Goal: Transaction & Acquisition: Download file/media

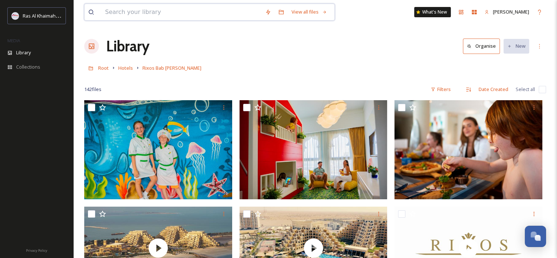
click at [182, 11] on input at bounding box center [182, 12] width 160 height 16
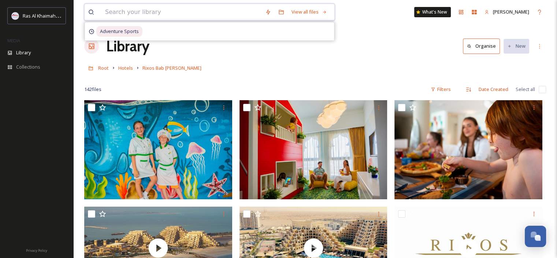
paste input "Anantara Mina Al Arab"
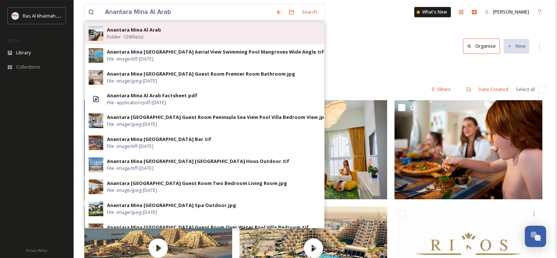
click at [166, 29] on div "Anantara Mina Al Arab Folder - 126 file(s)" at bounding box center [214, 33] width 214 height 14
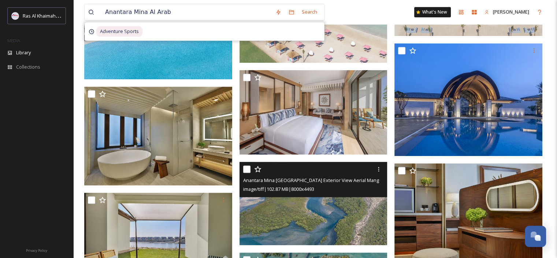
scroll to position [733, 0]
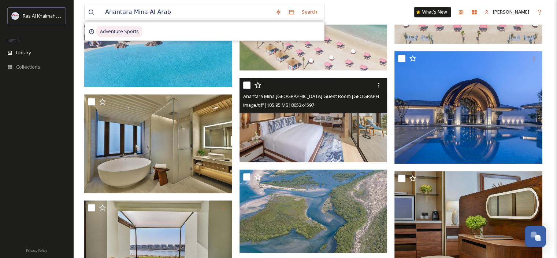
click at [339, 131] on img at bounding box center [314, 119] width 148 height 85
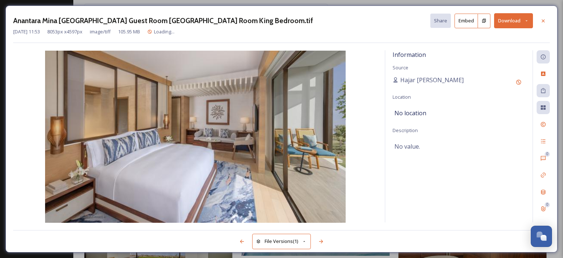
click at [528, 20] on icon at bounding box center [526, 20] width 5 height 5
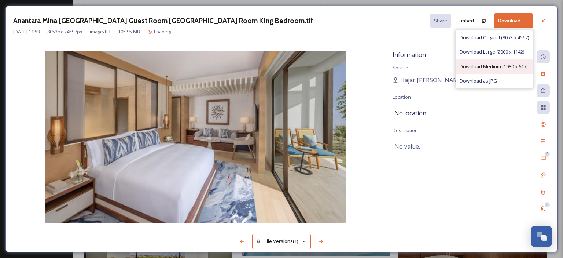
click at [496, 69] on span "Download Medium (1080 x 617)" at bounding box center [494, 66] width 68 height 7
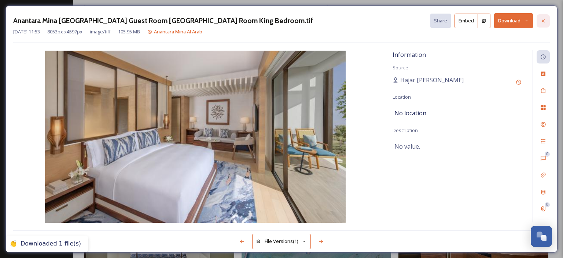
drag, startPoint x: 544, startPoint y: 18, endPoint x: 540, endPoint y: 22, distance: 6.5
click at [544, 18] on icon at bounding box center [543, 21] width 6 height 6
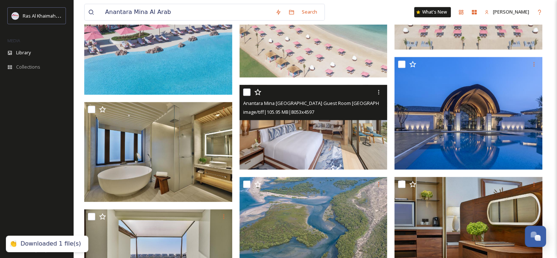
scroll to position [770, 0]
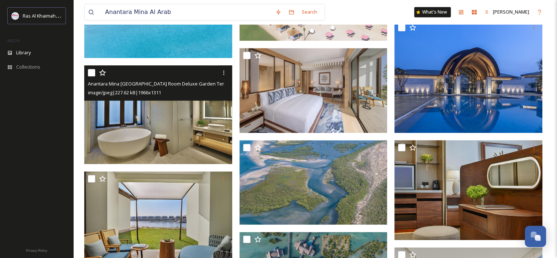
click at [192, 137] on img at bounding box center [158, 114] width 148 height 99
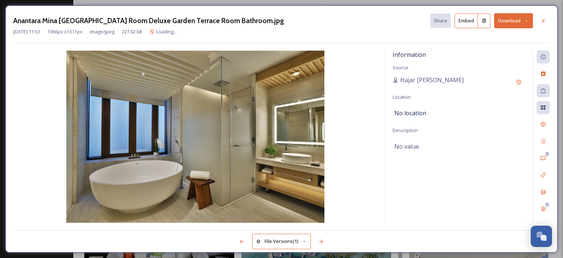
click at [527, 19] on icon at bounding box center [526, 20] width 5 height 5
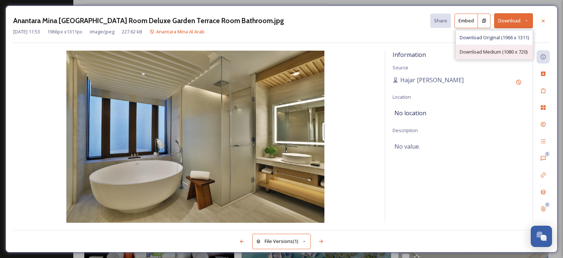
click at [495, 53] on span "Download Medium (1080 x 720)" at bounding box center [494, 51] width 68 height 7
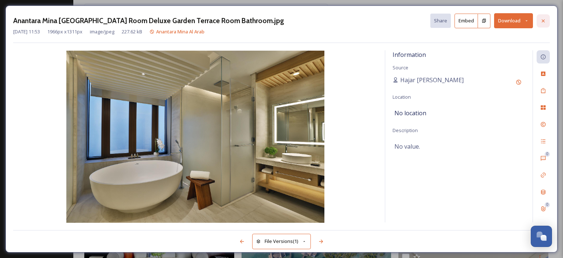
click at [546, 22] on div at bounding box center [543, 20] width 13 height 13
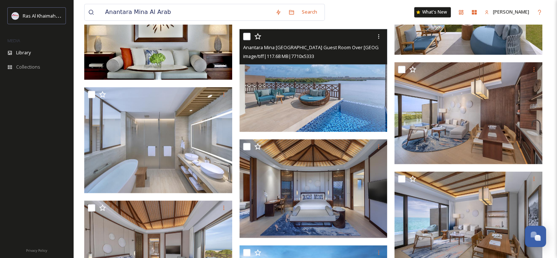
scroll to position [1026, 0]
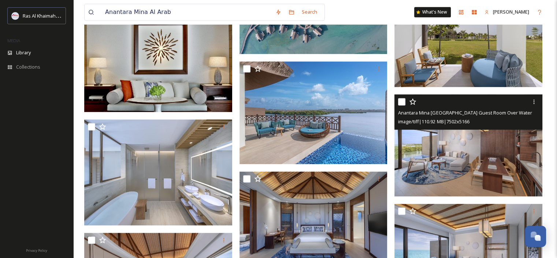
click at [446, 151] on img at bounding box center [469, 145] width 148 height 102
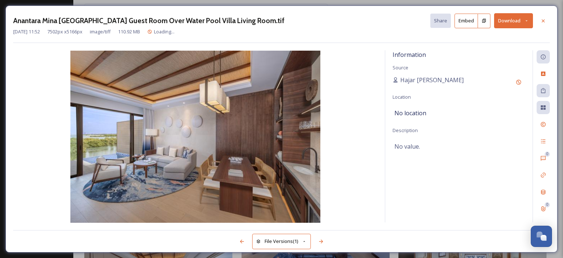
click at [524, 20] on button "Download" at bounding box center [513, 20] width 39 height 15
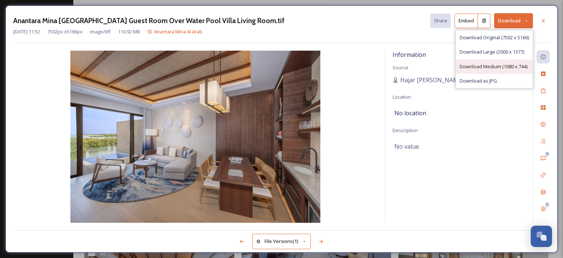
click at [500, 65] on span "Download Medium (1080 x 744)" at bounding box center [494, 66] width 68 height 7
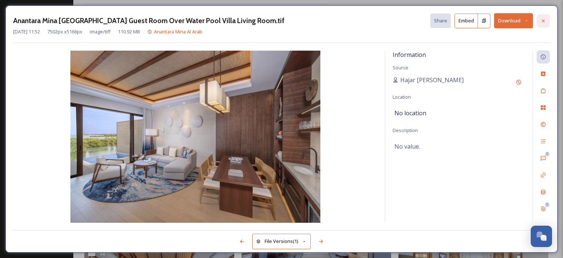
click at [541, 19] on icon at bounding box center [543, 21] width 6 height 6
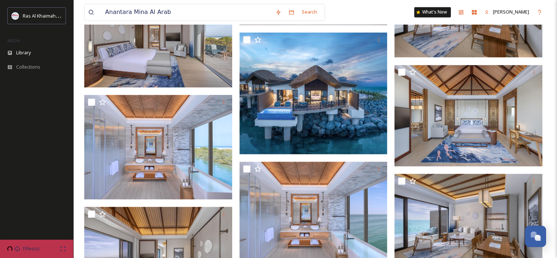
scroll to position [1319, 0]
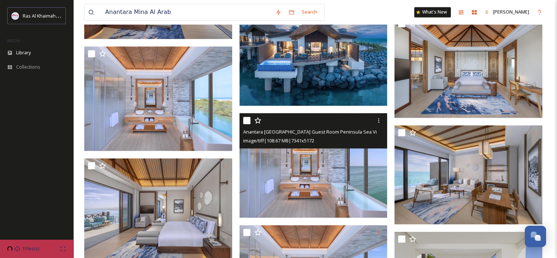
click at [283, 162] on img at bounding box center [314, 165] width 148 height 104
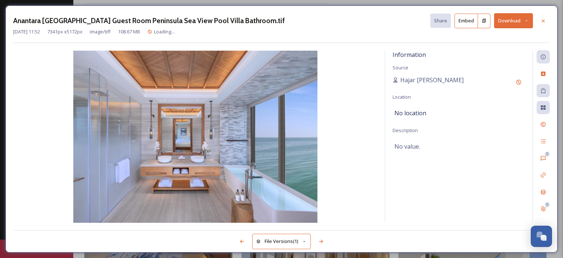
click at [530, 20] on button "Download" at bounding box center [513, 20] width 39 height 15
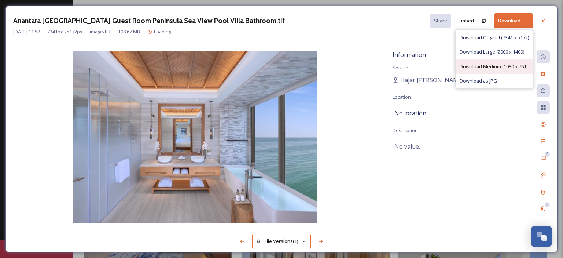
click at [499, 68] on span "Download Medium (1080 x 761)" at bounding box center [494, 66] width 68 height 7
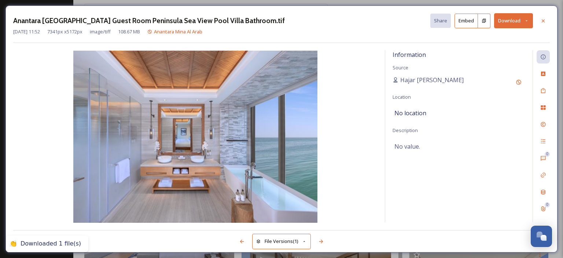
drag, startPoint x: 538, startPoint y: 20, endPoint x: 540, endPoint y: 24, distance: 4.1
click at [539, 20] on div at bounding box center [543, 20] width 13 height 13
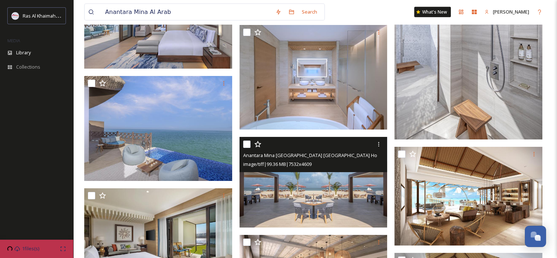
scroll to position [1796, 0]
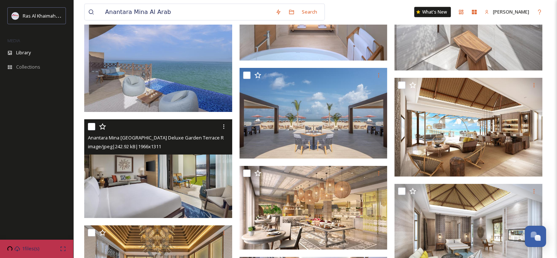
click at [186, 181] on img at bounding box center [158, 168] width 148 height 99
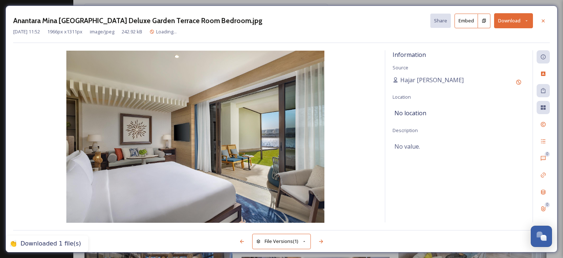
click at [544, 18] on icon at bounding box center [543, 21] width 6 height 6
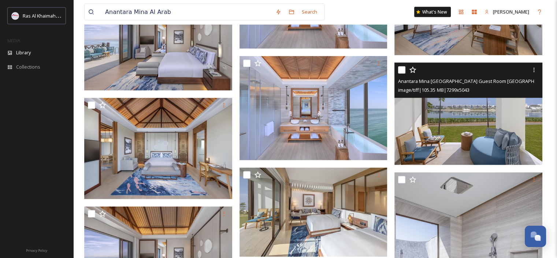
scroll to position [1429, 0]
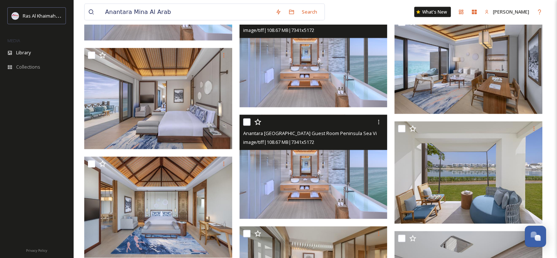
click at [337, 170] on img at bounding box center [314, 167] width 148 height 104
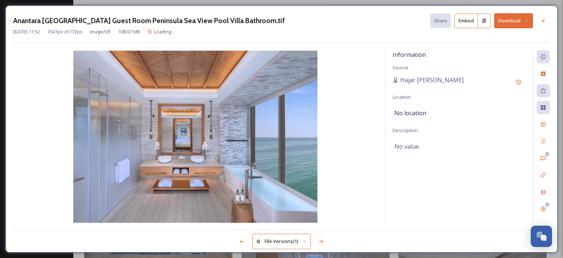
click at [526, 17] on button "Download" at bounding box center [513, 20] width 39 height 15
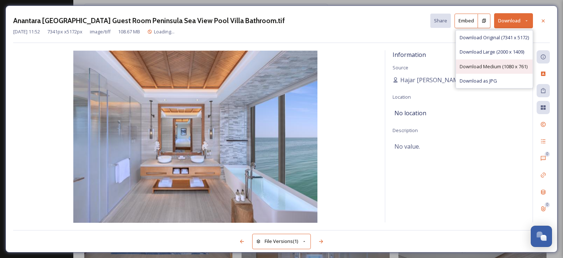
click at [508, 65] on span "Download Medium (1080 x 761)" at bounding box center [494, 66] width 68 height 7
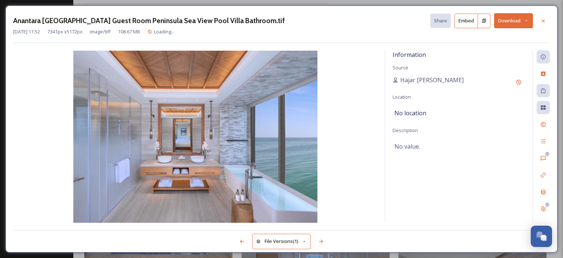
click at [543, 20] on icon at bounding box center [543, 20] width 3 height 3
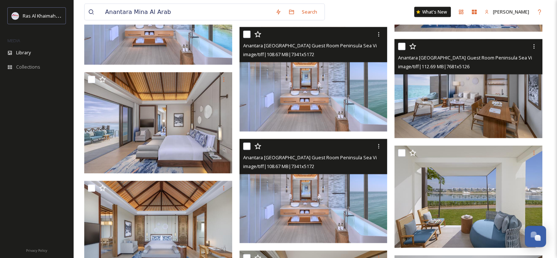
scroll to position [1466, 0]
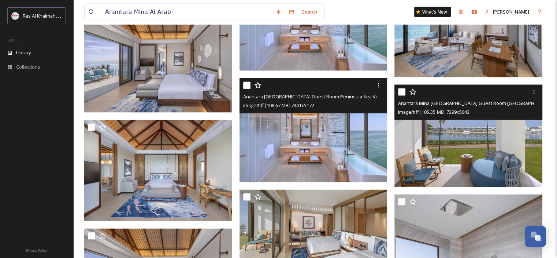
click at [479, 147] on img at bounding box center [469, 136] width 148 height 102
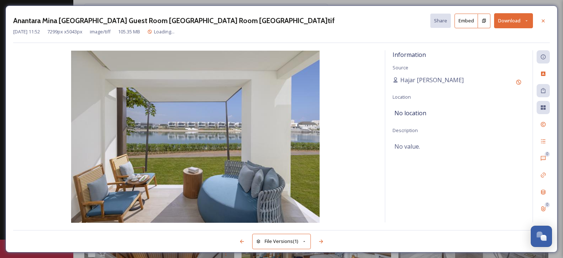
click at [529, 21] on button "Download" at bounding box center [513, 20] width 39 height 15
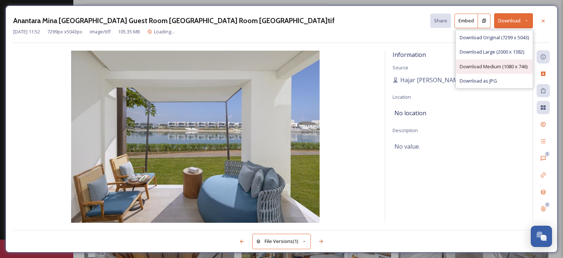
click at [506, 65] on span "Download Medium (1080 x 746)" at bounding box center [494, 66] width 68 height 7
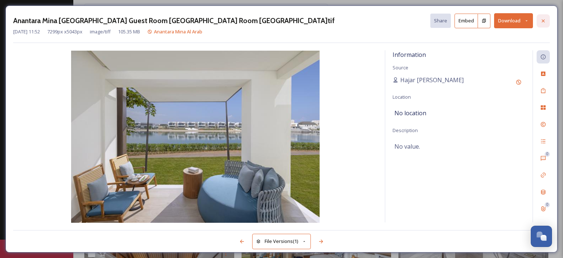
click at [543, 21] on icon at bounding box center [543, 20] width 3 height 3
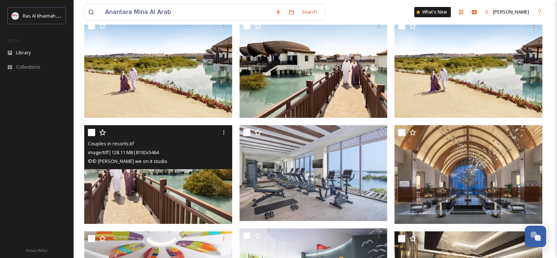
scroll to position [147, 0]
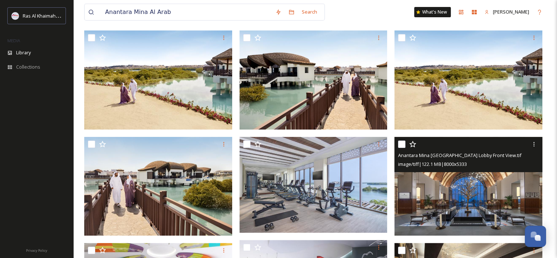
click at [462, 199] on img at bounding box center [469, 186] width 148 height 99
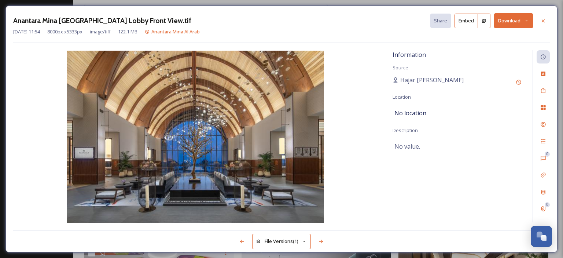
click at [528, 20] on icon at bounding box center [526, 20] width 5 height 5
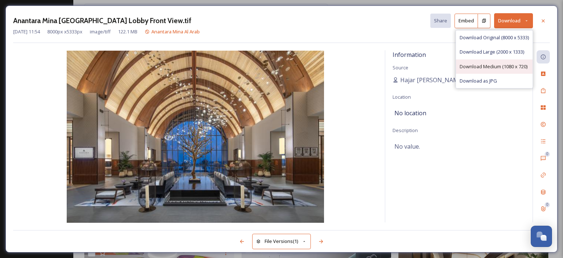
click at [500, 65] on span "Download Medium (1080 x 720)" at bounding box center [494, 66] width 68 height 7
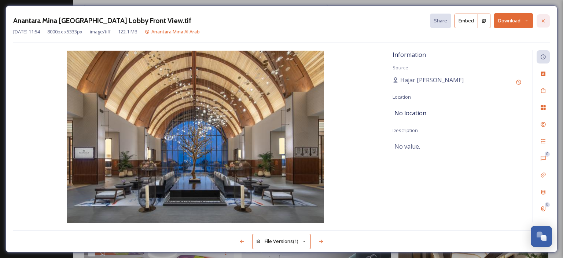
click at [542, 20] on icon at bounding box center [543, 21] width 6 height 6
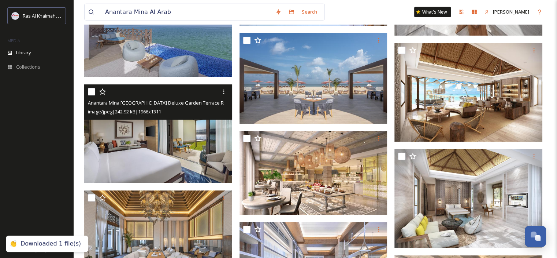
scroll to position [1833, 0]
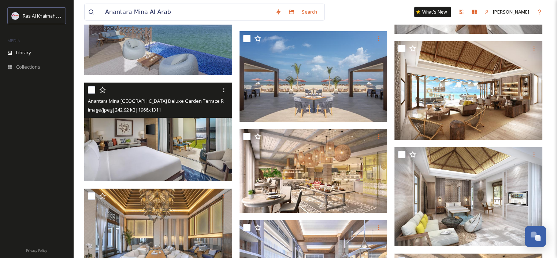
click at [554, 47] on div "Anantara Mina Al Arab Search What's [GEOGRAPHIC_DATA][PERSON_NAME] Organise New…" at bounding box center [315, 180] width 484 height 4027
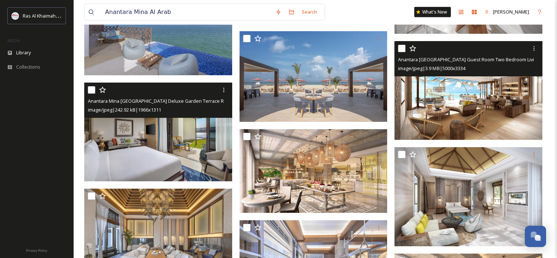
click at [477, 110] on img at bounding box center [469, 90] width 148 height 99
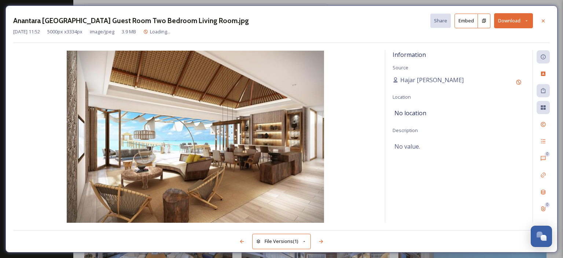
click at [525, 22] on icon at bounding box center [526, 20] width 5 height 5
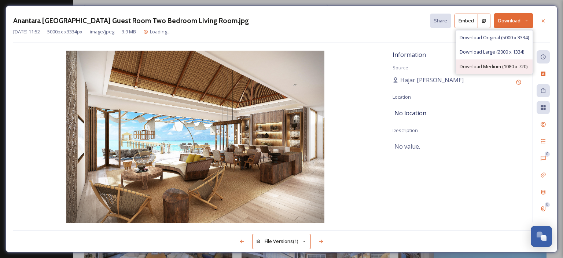
click at [501, 68] on span "Download Medium (1080 x 720)" at bounding box center [494, 66] width 68 height 7
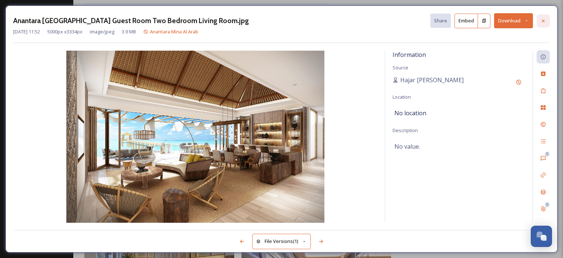
click at [540, 19] on icon at bounding box center [543, 21] width 6 height 6
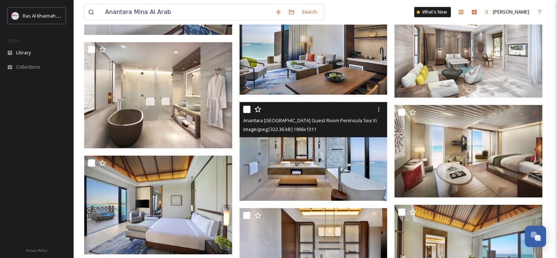
scroll to position [2969, 0]
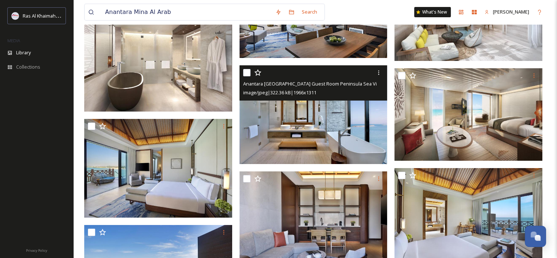
click at [310, 128] on img at bounding box center [314, 114] width 148 height 99
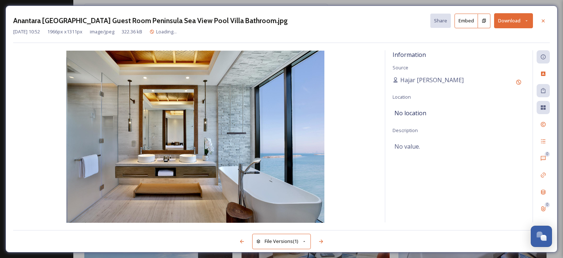
click at [544, 19] on icon at bounding box center [543, 20] width 3 height 3
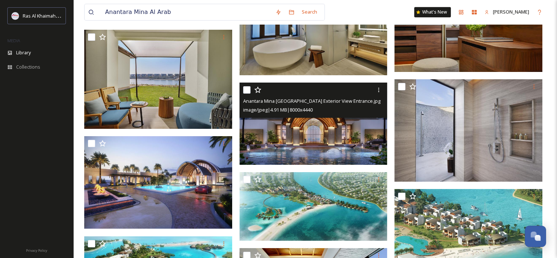
scroll to position [3519, 0]
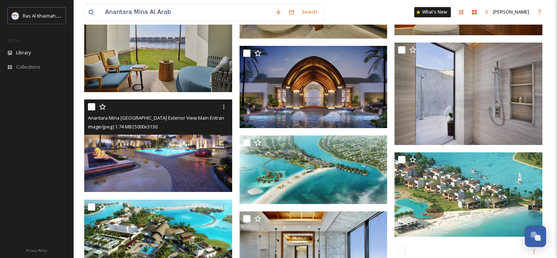
click at [178, 161] on img at bounding box center [158, 145] width 148 height 93
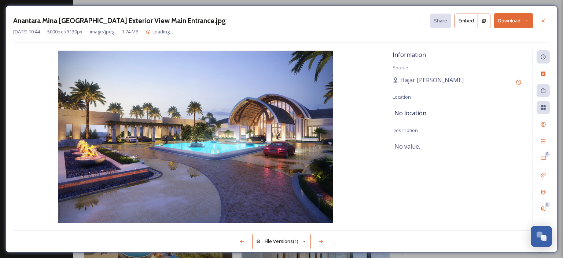
click at [526, 23] on button "Download" at bounding box center [513, 20] width 39 height 15
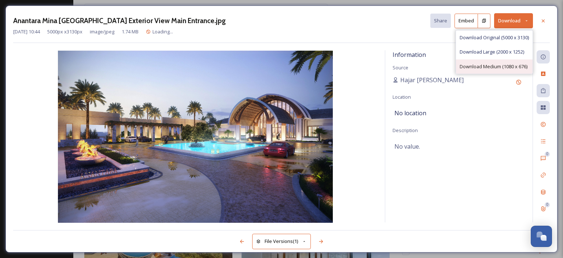
click at [501, 65] on span "Download Medium (1080 x 676)" at bounding box center [494, 66] width 68 height 7
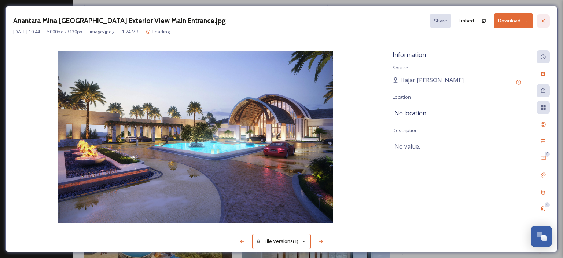
click at [542, 22] on icon at bounding box center [543, 20] width 3 height 3
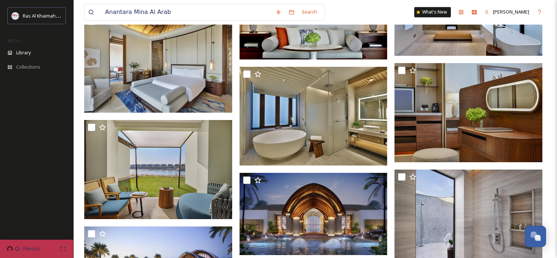
scroll to position [3256, 0]
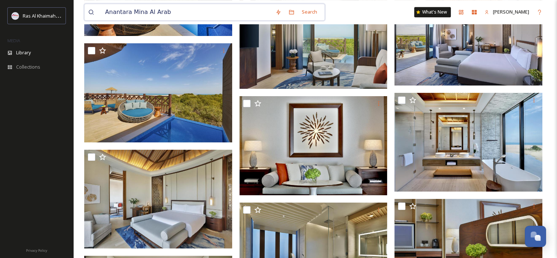
paste input "[URL][DOMAIN_NAME][PERSON_NAME]"
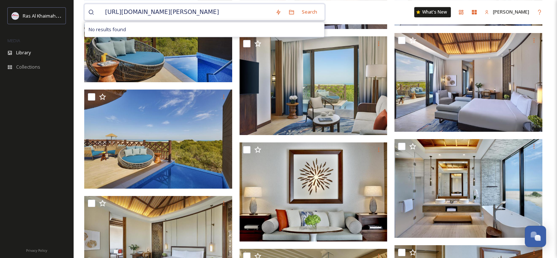
scroll to position [0, 0]
drag, startPoint x: 272, startPoint y: 10, endPoint x: 51, endPoint y: -6, distance: 221.5
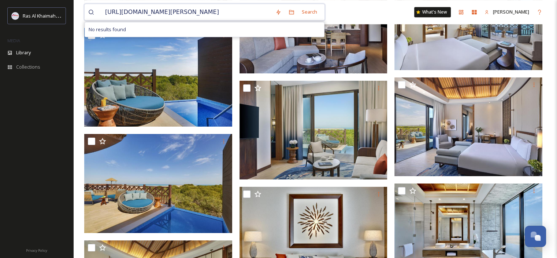
type input "/"
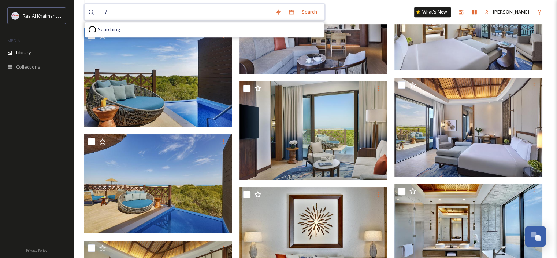
drag, startPoint x: 94, startPoint y: 6, endPoint x: 63, endPoint y: 4, distance: 30.9
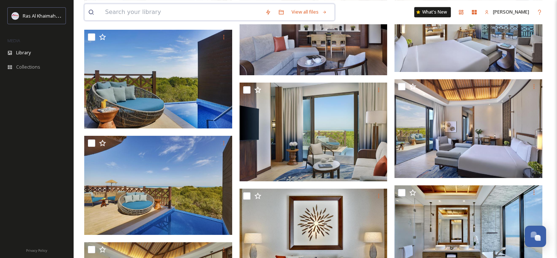
paste input "The [PERSON_NAME] [GEOGRAPHIC_DATA], [GEOGRAPHIC_DATA]"
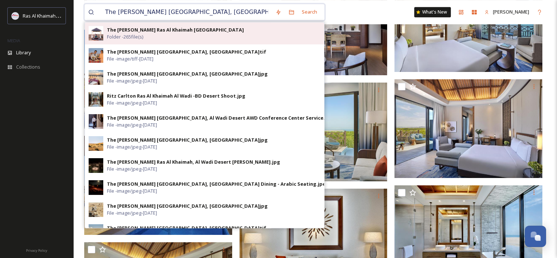
type input "The [PERSON_NAME] [GEOGRAPHIC_DATA], [GEOGRAPHIC_DATA]"
click at [167, 33] on strong "The [PERSON_NAME] Ras Al Khaimah [GEOGRAPHIC_DATA]" at bounding box center [175, 29] width 137 height 7
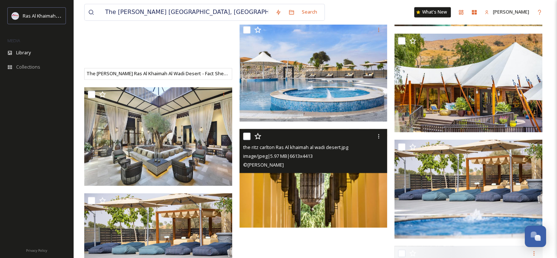
scroll to position [1148, 0]
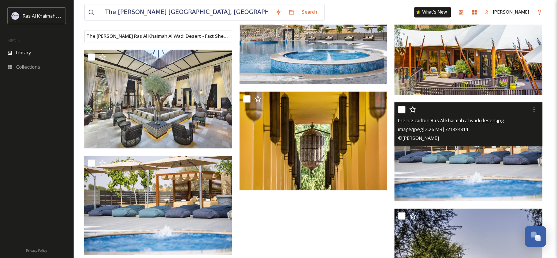
click at [498, 165] on img at bounding box center [469, 151] width 148 height 99
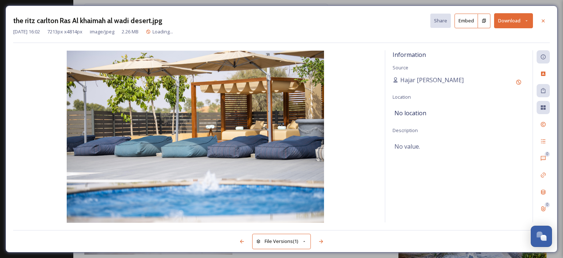
click at [528, 21] on icon at bounding box center [526, 20] width 5 height 5
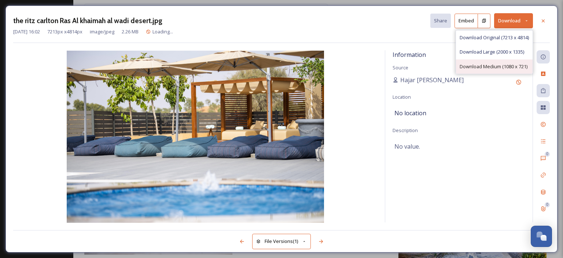
click at [504, 64] on span "Download Medium (1080 x 721)" at bounding box center [494, 66] width 68 height 7
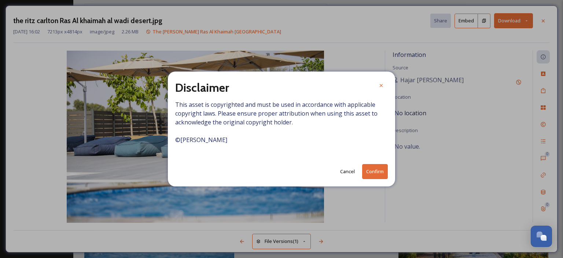
click at [378, 165] on button "Confirm" at bounding box center [375, 171] width 26 height 15
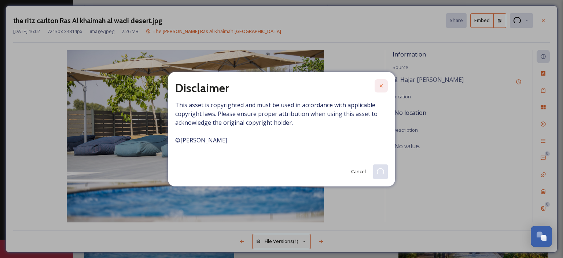
click at [382, 83] on icon at bounding box center [381, 86] width 6 height 6
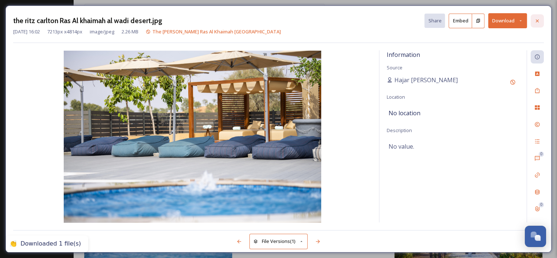
click at [537, 19] on icon at bounding box center [538, 21] width 6 height 6
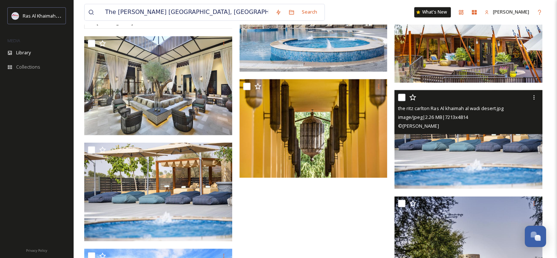
scroll to position [1053, 0]
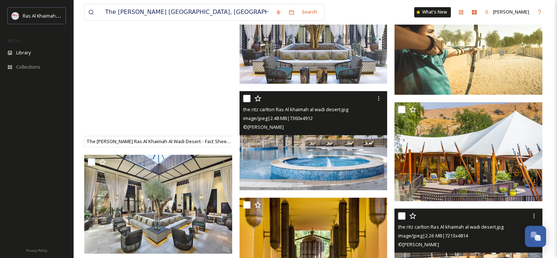
click at [306, 156] on img at bounding box center [314, 140] width 148 height 99
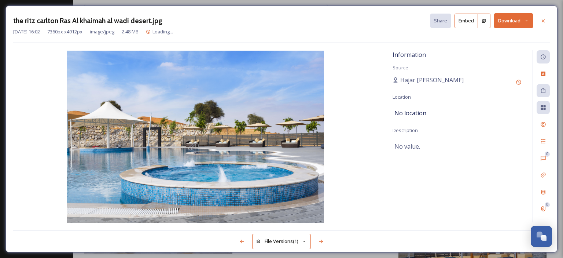
click at [527, 21] on icon at bounding box center [527, 20] width 2 height 1
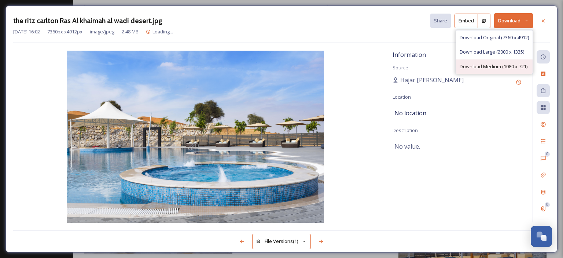
click at [507, 66] on span "Download Medium (1080 x 721)" at bounding box center [494, 66] width 68 height 7
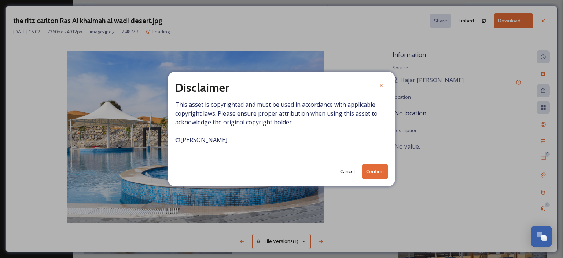
click at [379, 169] on button "Confirm" at bounding box center [375, 171] width 26 height 15
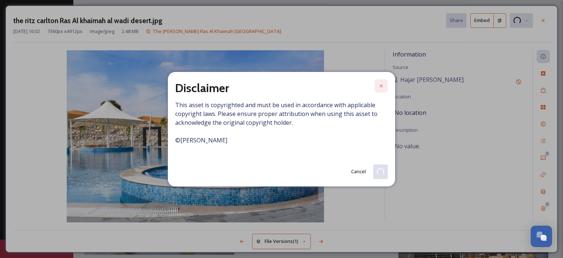
click at [379, 87] on icon at bounding box center [381, 86] width 6 height 6
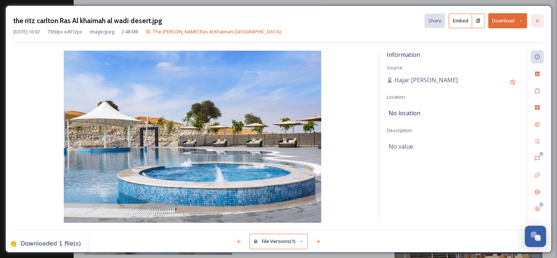
click at [541, 17] on div at bounding box center [537, 20] width 13 height 13
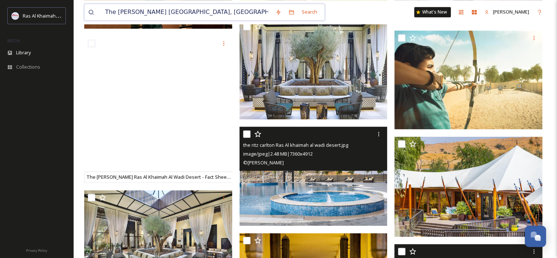
drag, startPoint x: 230, startPoint y: 14, endPoint x: 76, endPoint y: 0, distance: 155.0
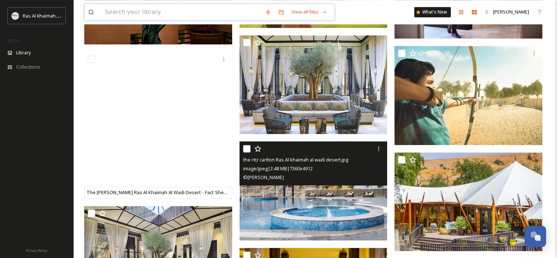
paste input "Waldorf Astoria [GEOGRAPHIC_DATA]"
type input "Waldorf Astoria [GEOGRAPHIC_DATA]"
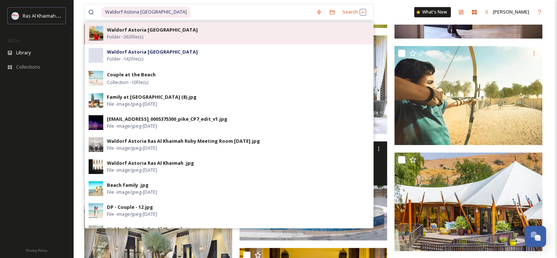
click at [199, 32] on div "Waldorf Astoria Ras Al Khaimah Folder - 363 file(s)" at bounding box center [238, 33] width 263 height 14
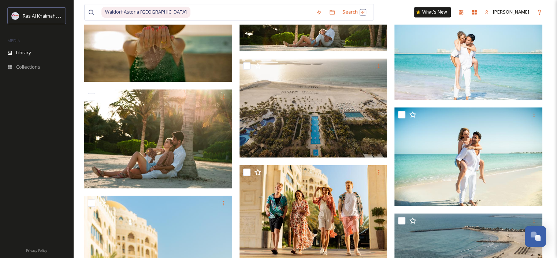
scroll to position [1283, 0]
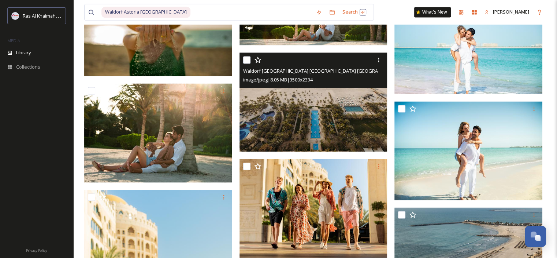
click at [314, 106] on img at bounding box center [314, 101] width 148 height 99
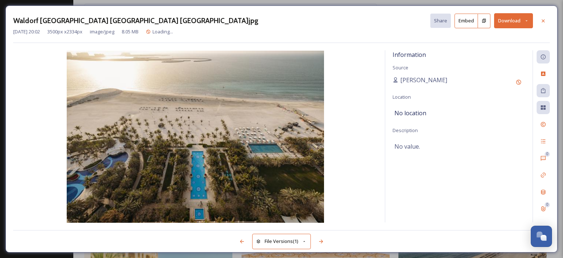
click at [528, 18] on icon at bounding box center [526, 20] width 5 height 5
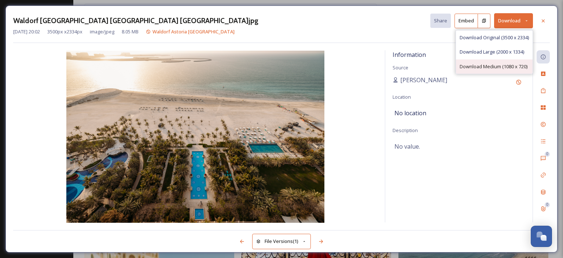
click at [510, 63] on span "Download Medium (1080 x 720)" at bounding box center [494, 66] width 68 height 7
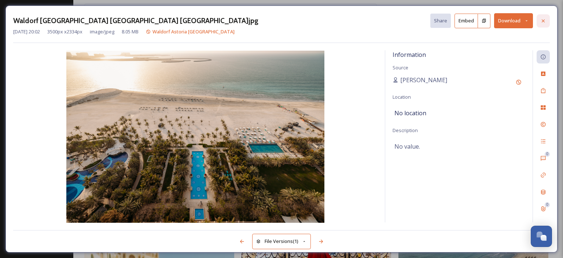
click at [544, 20] on icon at bounding box center [543, 20] width 3 height 3
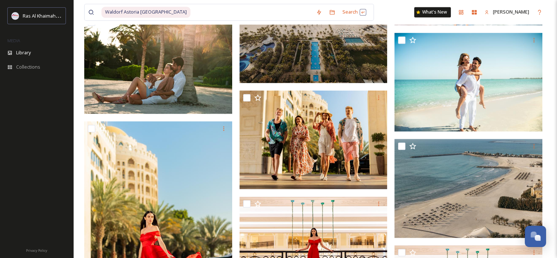
scroll to position [1356, 0]
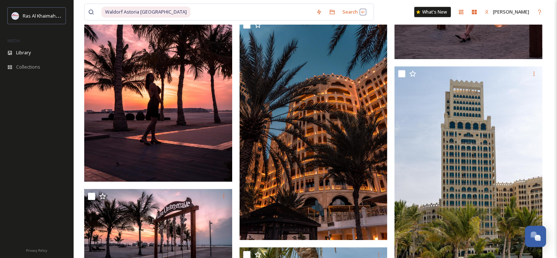
scroll to position [2199, 0]
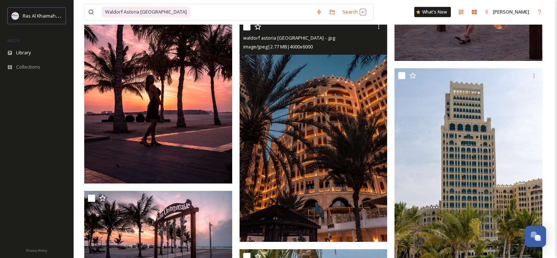
click at [347, 129] on img at bounding box center [314, 130] width 148 height 222
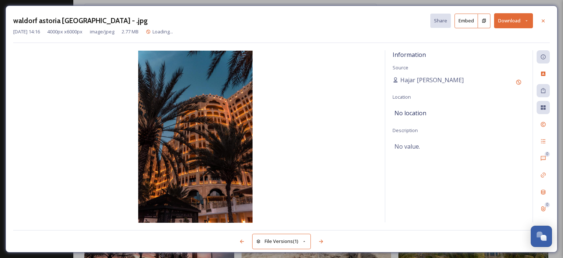
click at [526, 21] on icon at bounding box center [526, 20] width 5 height 5
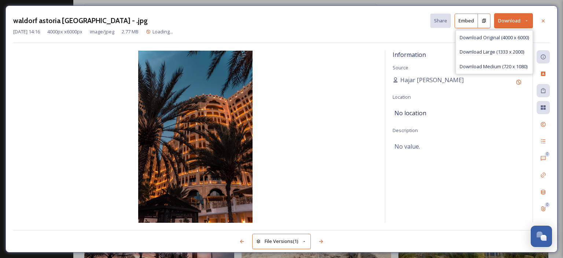
click at [502, 65] on span "Download Medium (720 x 1080)" at bounding box center [494, 66] width 68 height 7
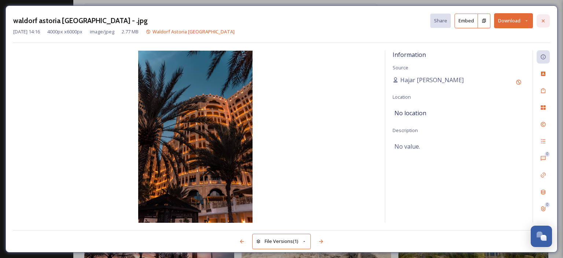
click at [542, 21] on icon at bounding box center [543, 21] width 6 height 6
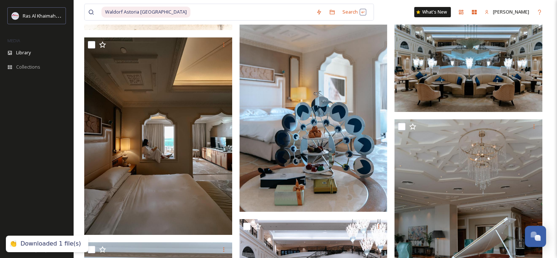
scroll to position [2859, 0]
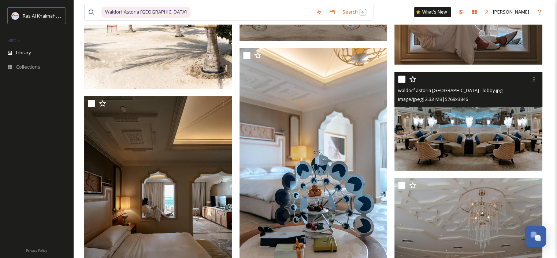
click at [407, 150] on img at bounding box center [469, 121] width 148 height 99
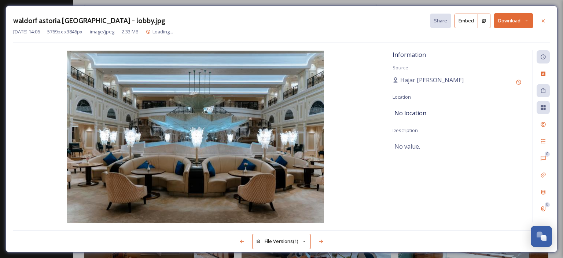
click at [524, 22] on icon at bounding box center [526, 20] width 5 height 5
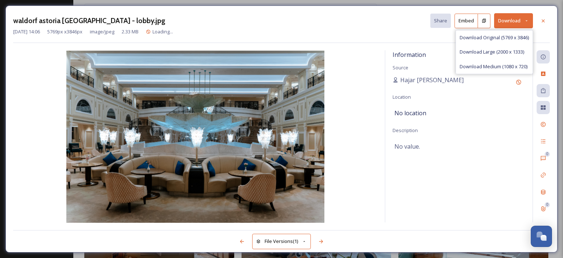
click at [501, 63] on span "Download Medium (1080 x 720)" at bounding box center [494, 66] width 68 height 7
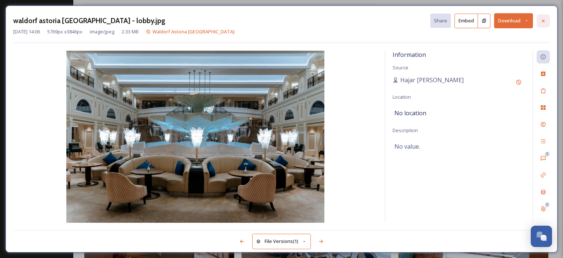
click at [543, 18] on icon at bounding box center [543, 21] width 6 height 6
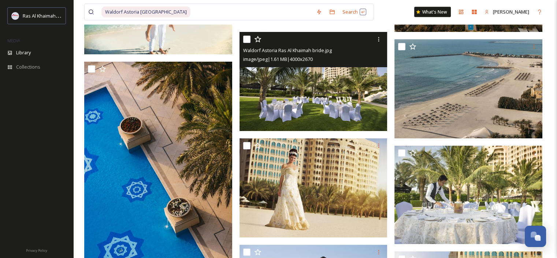
scroll to position [4471, 0]
